Goal: Check status: Check status

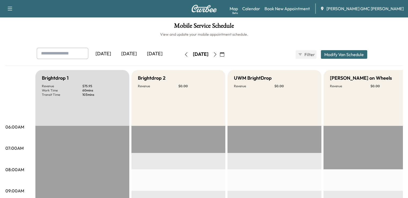
click at [224, 53] on icon "button" at bounding box center [222, 54] width 4 height 4
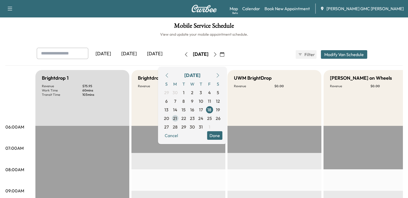
click at [179, 121] on span "21" at bounding box center [175, 118] width 9 height 9
click at [281, 122] on div "UWM BrightDrop Revenue $ 0.00" at bounding box center [274, 98] width 94 height 56
click at [281, 118] on div "UWM BrightDrop Revenue $ 0.00" at bounding box center [274, 98] width 94 height 56
click at [117, 55] on div "[DATE]" at bounding box center [129, 54] width 26 height 12
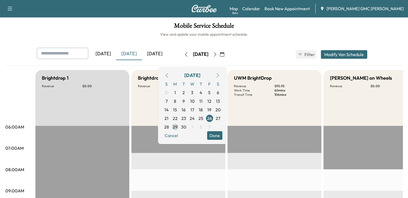
click at [177, 126] on span "29" at bounding box center [175, 127] width 5 height 6
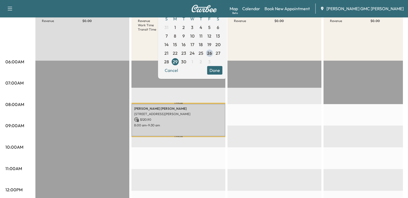
scroll to position [66, 0]
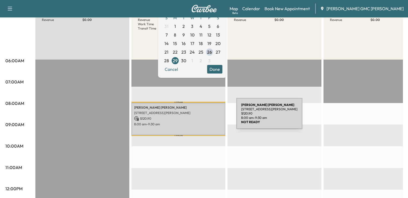
click at [196, 117] on p "$ 120.90" at bounding box center [178, 118] width 88 height 5
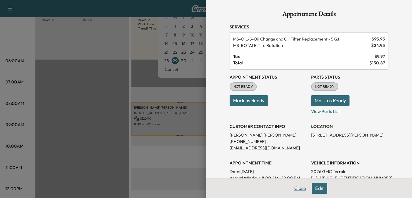
click at [297, 190] on button "Close" at bounding box center [300, 188] width 19 height 11
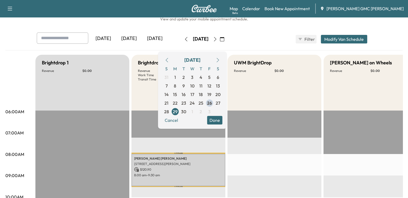
scroll to position [13, 0]
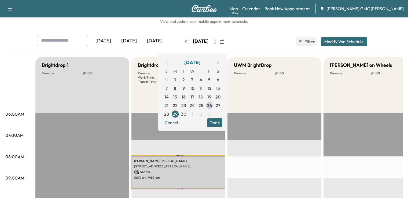
click at [261, 44] on div "[DATE] [DATE] [DATE] [DATE] September 2025 S M T W T F S 31 1 2 3 4 5 6 7 8 9 1…" at bounding box center [203, 41] width 343 height 13
click at [180, 123] on button "Cancel" at bounding box center [171, 122] width 18 height 9
